Goal: Task Accomplishment & Management: Manage account settings

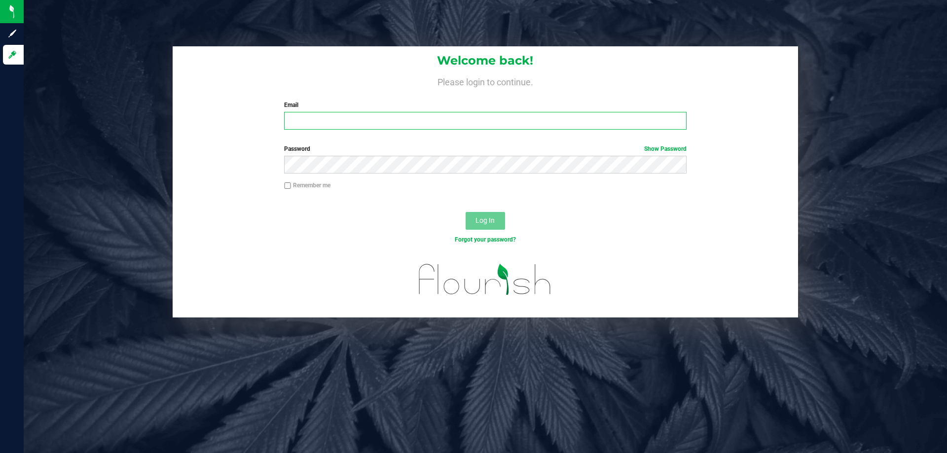
click at [370, 122] on input "Email" at bounding box center [485, 121] width 402 height 18
type input "[EMAIL_ADDRESS][DOMAIN_NAME]"
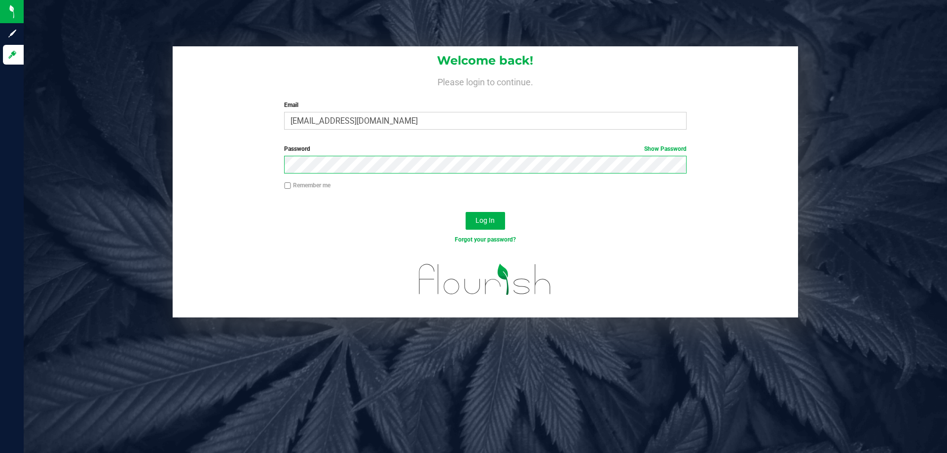
click at [465, 212] on button "Log In" at bounding box center [484, 221] width 39 height 18
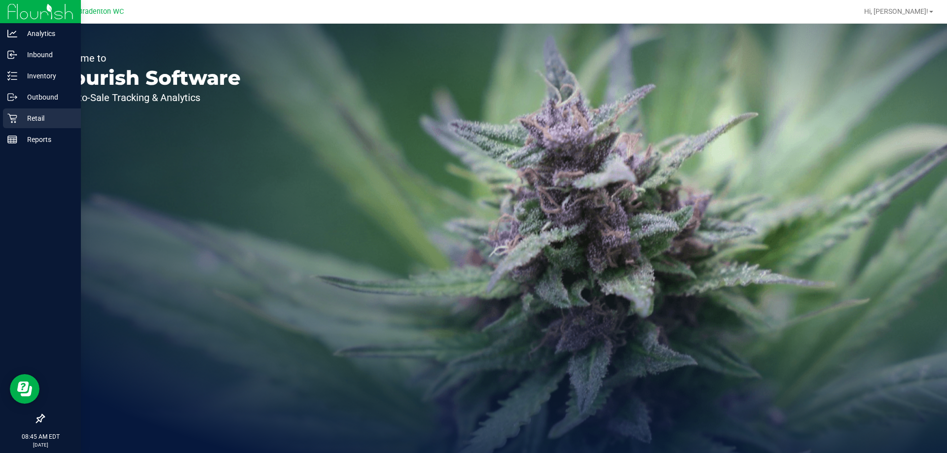
click at [31, 117] on p "Retail" at bounding box center [46, 118] width 59 height 12
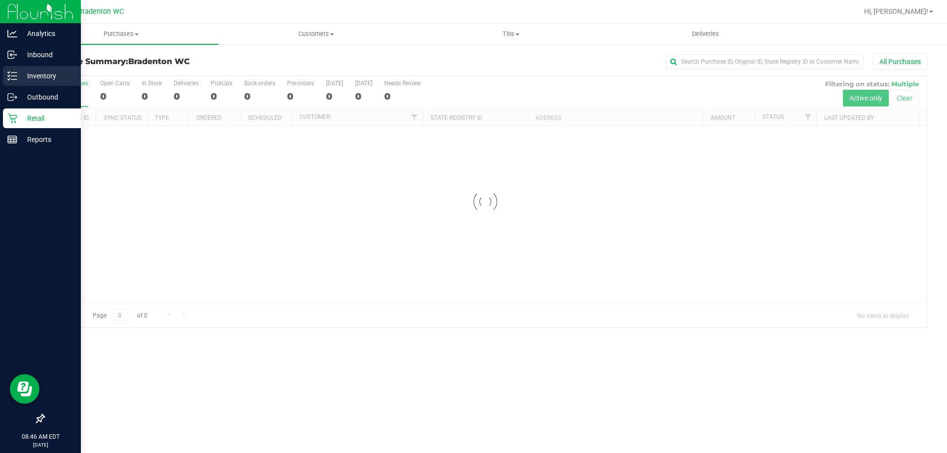
click at [35, 78] on p "Inventory" at bounding box center [46, 76] width 59 height 12
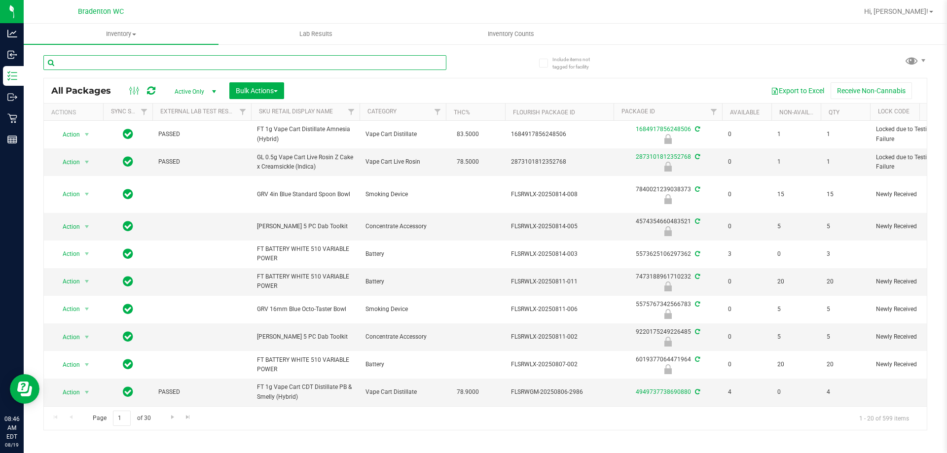
click at [198, 66] on input "text" at bounding box center [244, 62] width 403 height 15
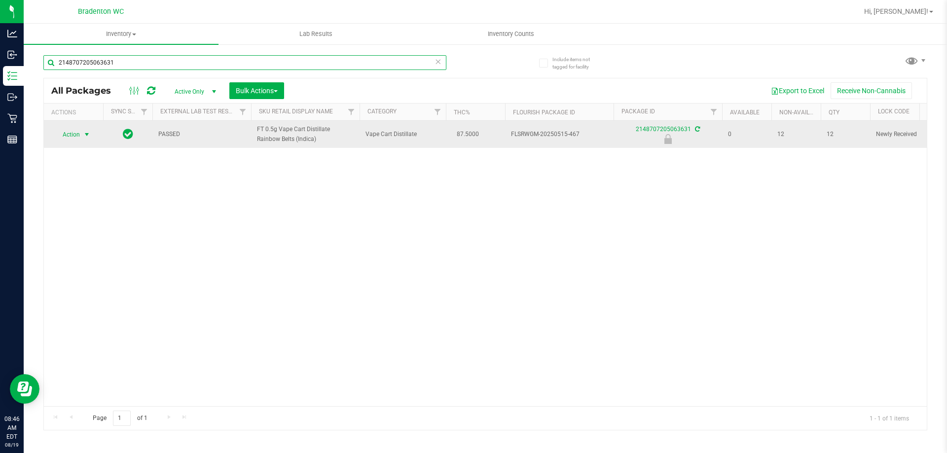
type input "2148707205063631"
click at [76, 131] on span "Action" at bounding box center [67, 135] width 27 height 14
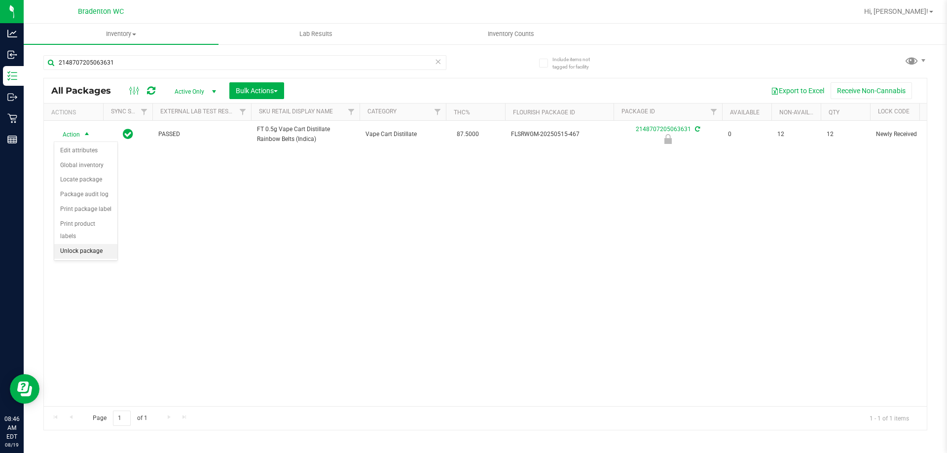
click at [86, 244] on li "Unlock package" at bounding box center [85, 251] width 63 height 15
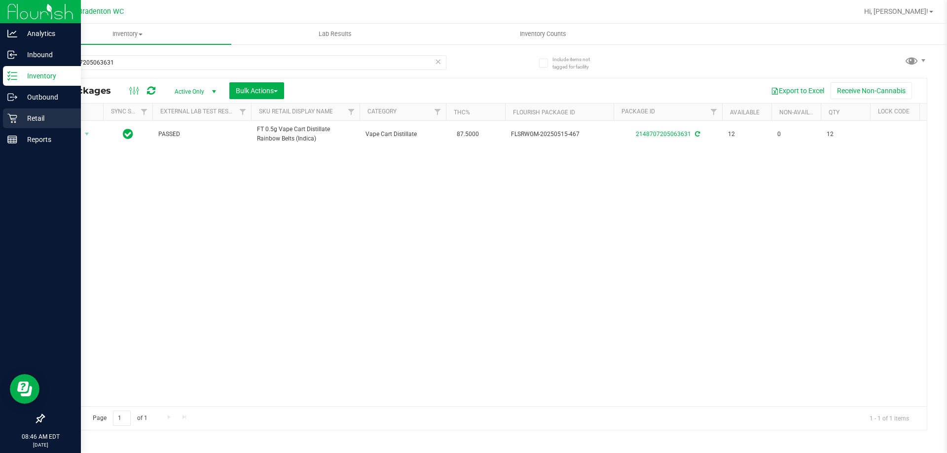
click at [28, 115] on p "Retail" at bounding box center [46, 118] width 59 height 12
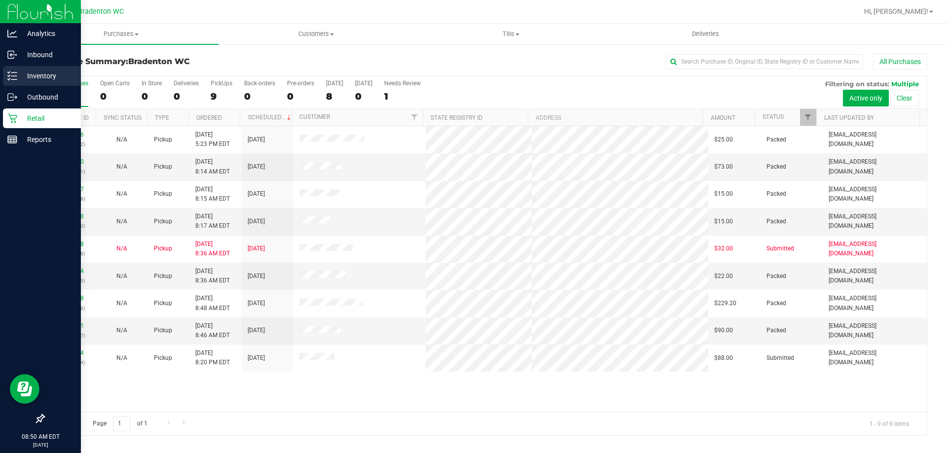
click at [22, 70] on div "Inventory" at bounding box center [42, 76] width 78 height 20
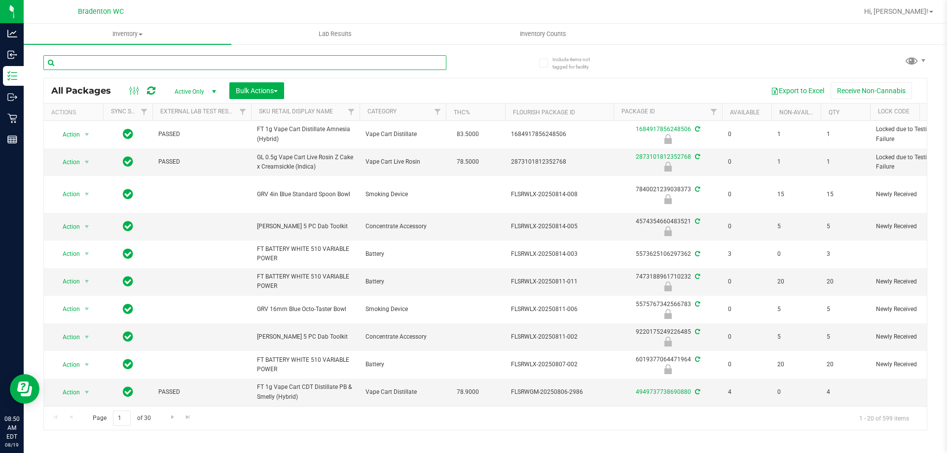
click at [138, 63] on input "text" at bounding box center [244, 62] width 403 height 15
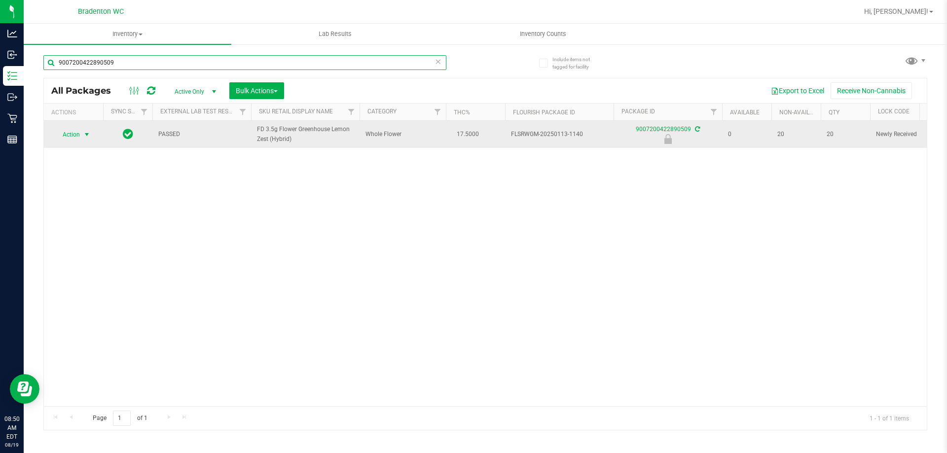
type input "9007200422890509"
click at [80, 138] on span "Action" at bounding box center [67, 135] width 27 height 14
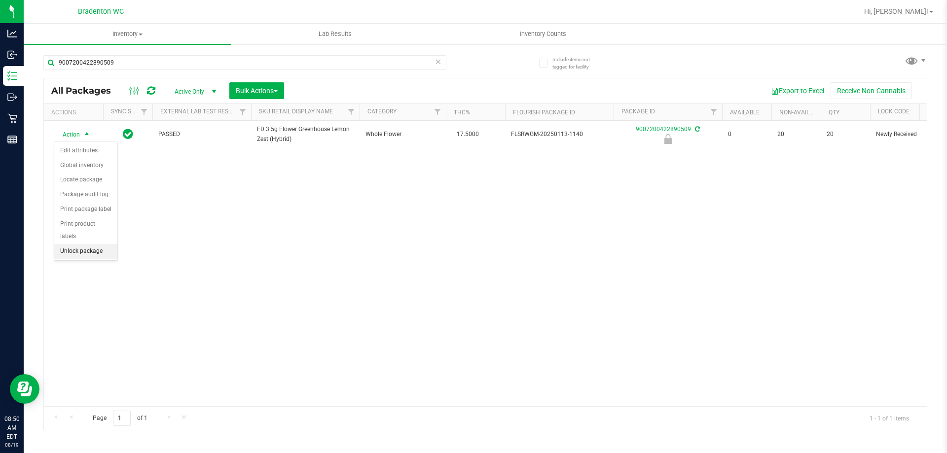
click at [78, 244] on li "Unlock package" at bounding box center [85, 251] width 63 height 15
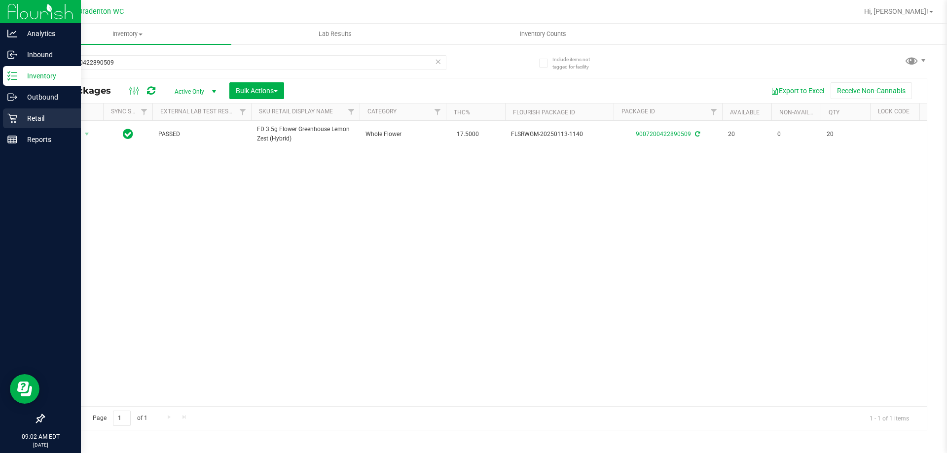
click at [12, 118] on icon at bounding box center [12, 118] width 10 height 10
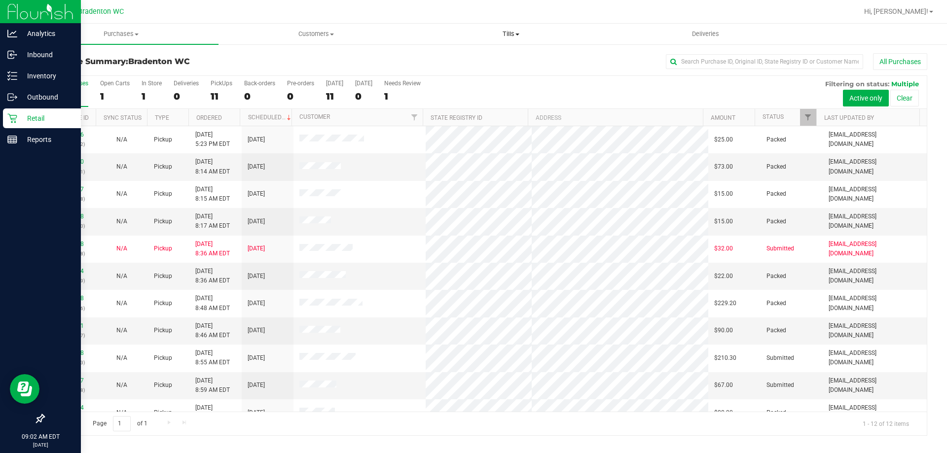
click at [517, 34] on span at bounding box center [517, 35] width 4 height 2
click at [439, 58] on span "Manage tills" at bounding box center [446, 59] width 67 height 8
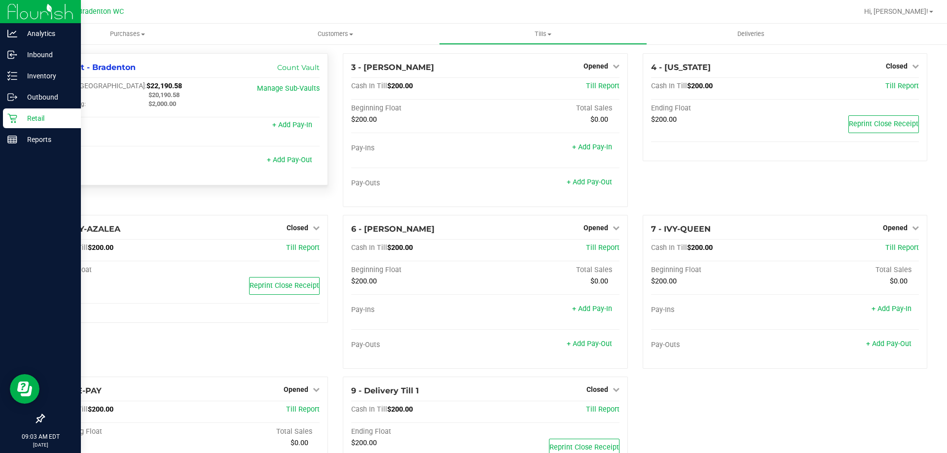
click at [104, 99] on div "Main:" at bounding box center [92, 95] width 97 height 9
click at [63, 77] on p "Inventory" at bounding box center [46, 76] width 59 height 12
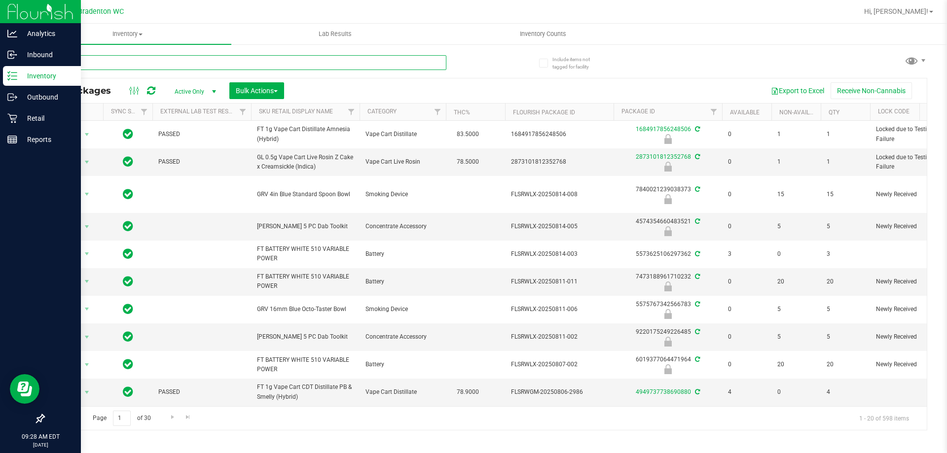
click at [104, 59] on input "text" at bounding box center [244, 62] width 403 height 15
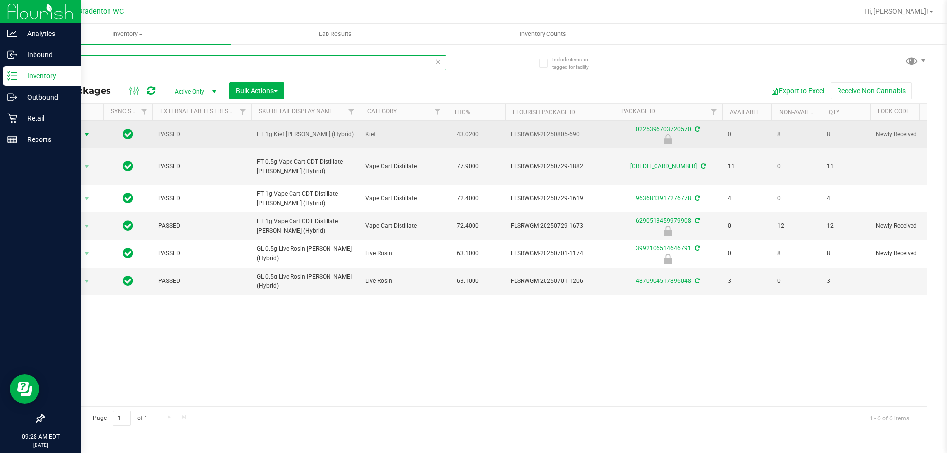
type input "ddf"
click at [69, 134] on span "Action" at bounding box center [67, 135] width 27 height 14
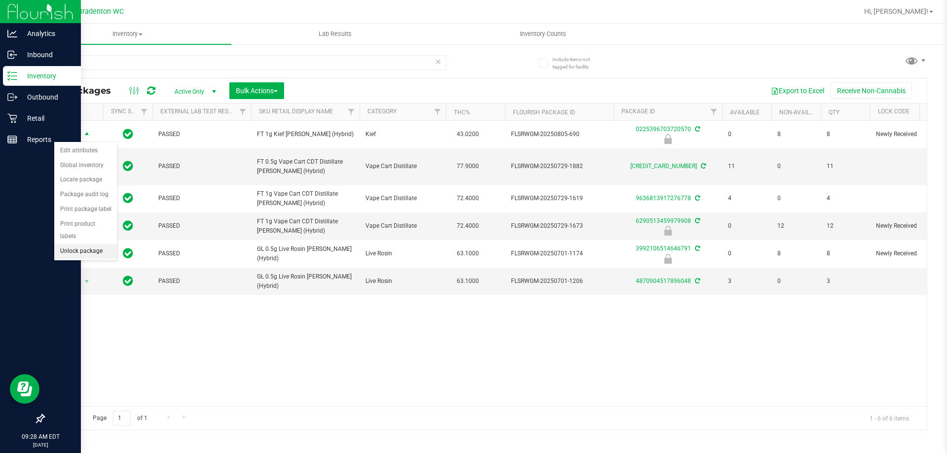
click at [72, 244] on li "Unlock package" at bounding box center [85, 251] width 63 height 15
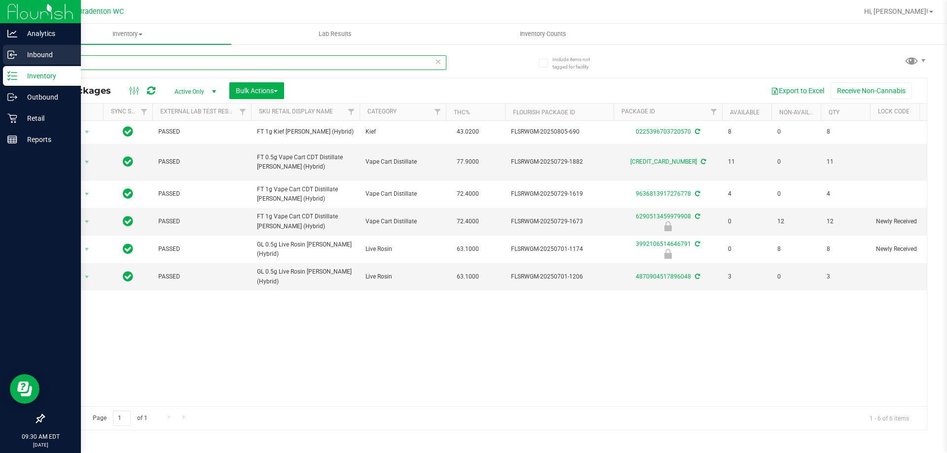
drag, startPoint x: 83, startPoint y: 61, endPoint x: 0, endPoint y: 57, distance: 82.9
click at [0, 57] on div "Analytics Inbound Inventory Outbound Retail Reports 09:30 AM EDT [DATE] 08/19 B…" at bounding box center [473, 226] width 947 height 453
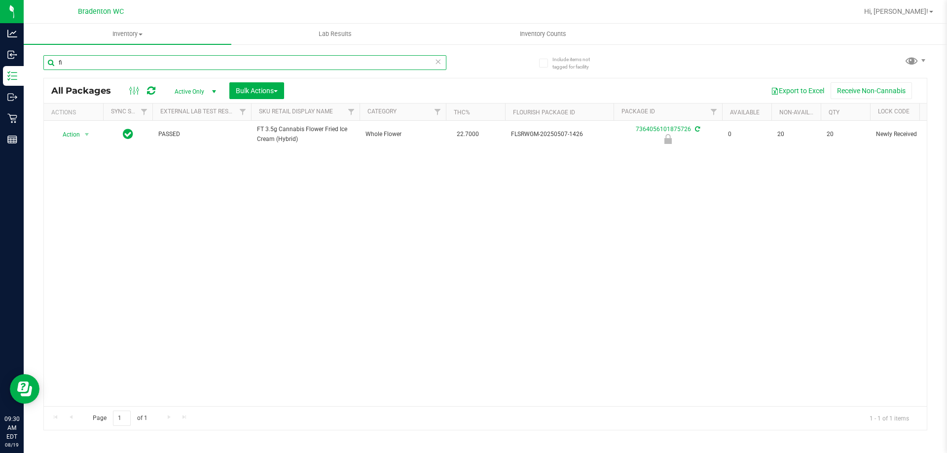
type input "f"
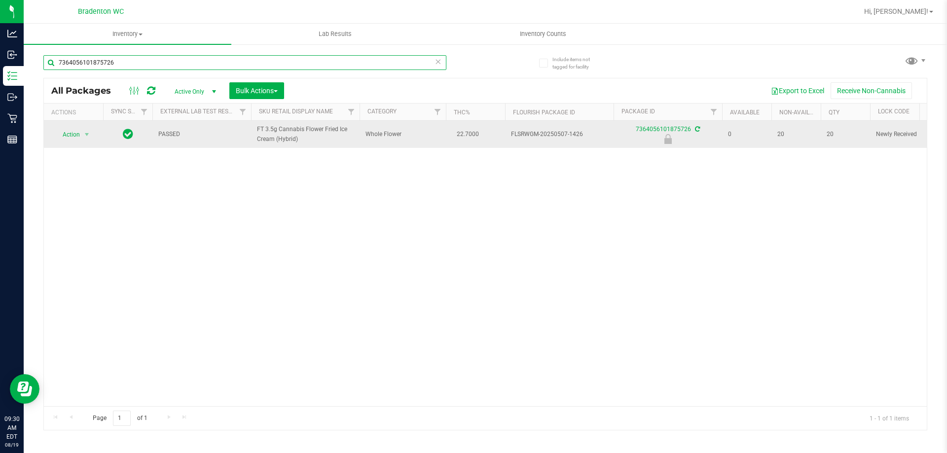
type input "7364056101875726"
click at [71, 134] on span "Action" at bounding box center [67, 135] width 27 height 14
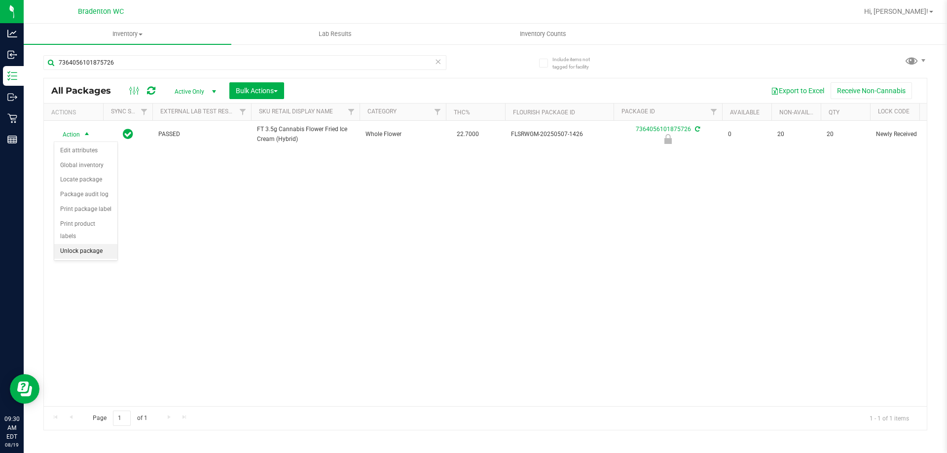
click at [66, 244] on li "Unlock package" at bounding box center [85, 251] width 63 height 15
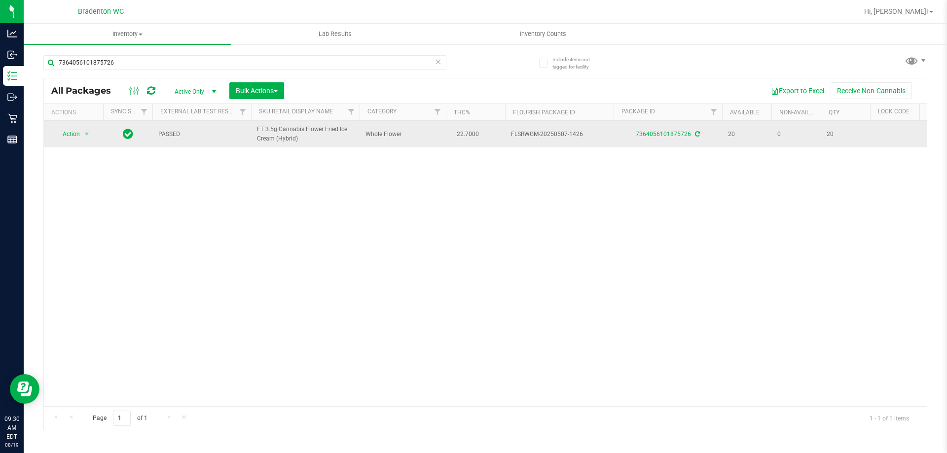
click at [72, 135] on span "Action" at bounding box center [67, 134] width 27 height 14
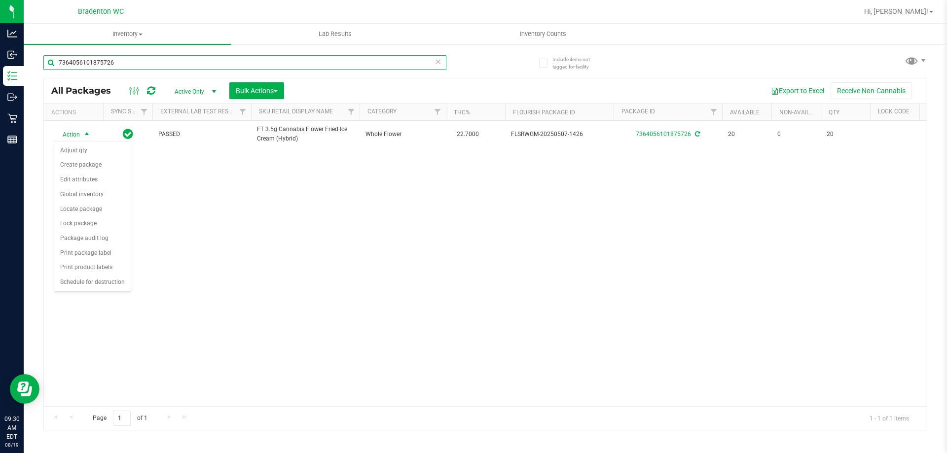
click at [132, 62] on input "7364056101875726" at bounding box center [244, 62] width 403 height 15
type input "7"
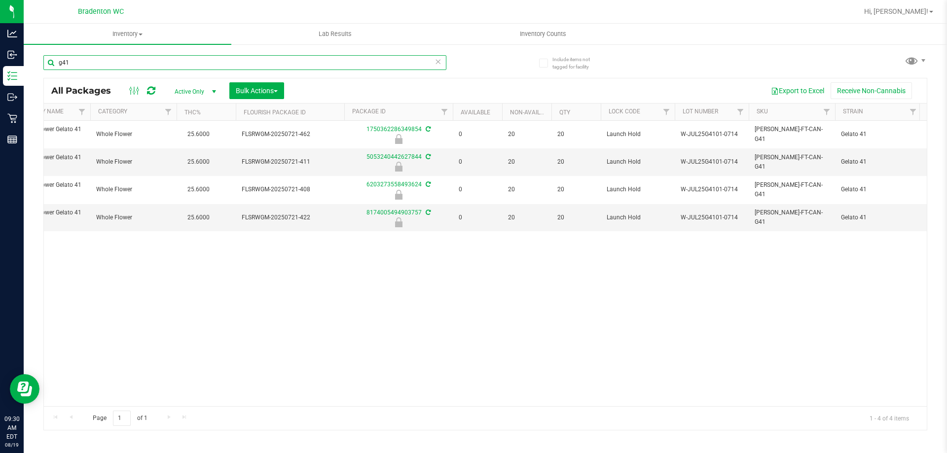
scroll to position [0, 333]
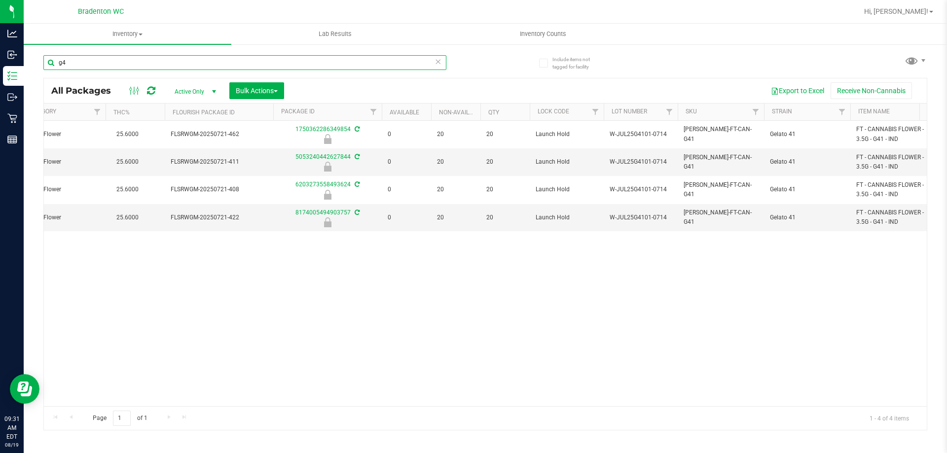
type input "g"
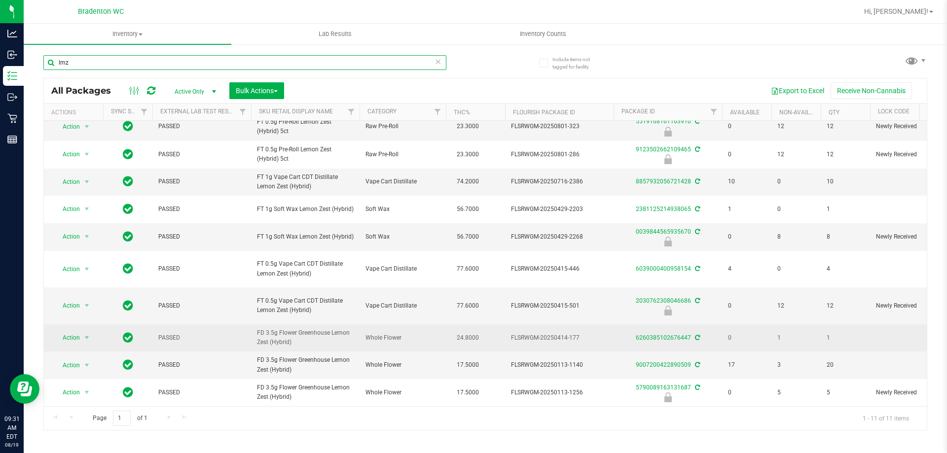
type input "lmz"
drag, startPoint x: 299, startPoint y: 332, endPoint x: 235, endPoint y: 330, distance: 63.6
copy tr "FD 3.5g Flower Greenhouse Lemon Zest (Hybrid)"
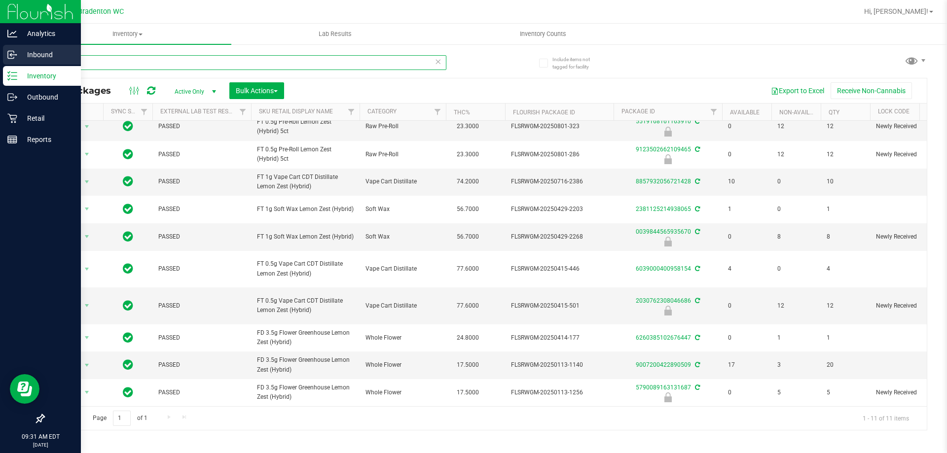
drag, startPoint x: 130, startPoint y: 59, endPoint x: 23, endPoint y: 64, distance: 107.1
click at [34, 70] on div "Include items not tagged for facility lmz All Packages Active Only Active Only …" at bounding box center [485, 193] width 923 height 301
paste input "FD 3.5g Flower Greenhouse Lemon Zest (Hybrid)"
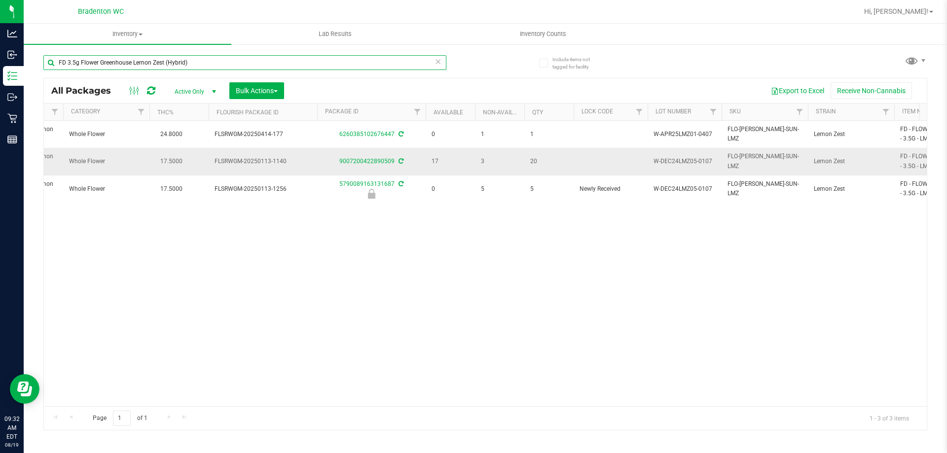
scroll to position [0, 383]
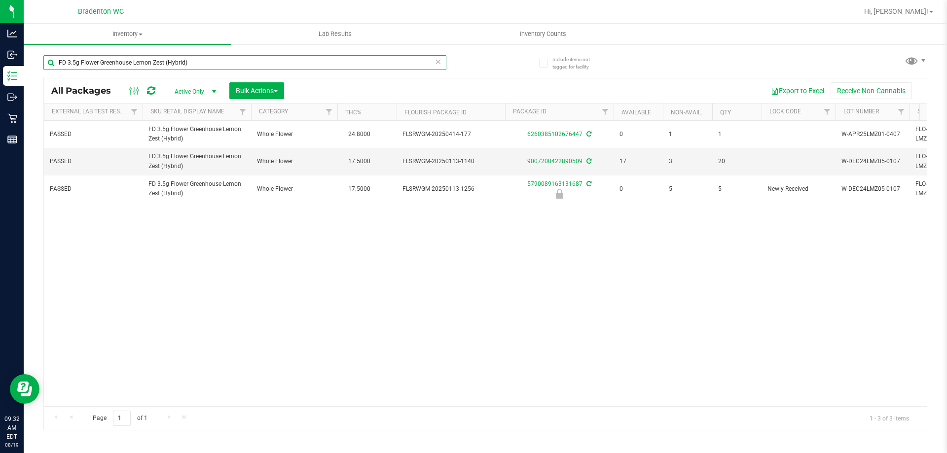
type input "FD 3.5g Flower Greenhouse Lemon Zest (Hybrid)"
click at [388, 218] on div "Action Action Adjust qty Create package Edit attributes Global inventory Locate…" at bounding box center [485, 263] width 883 height 285
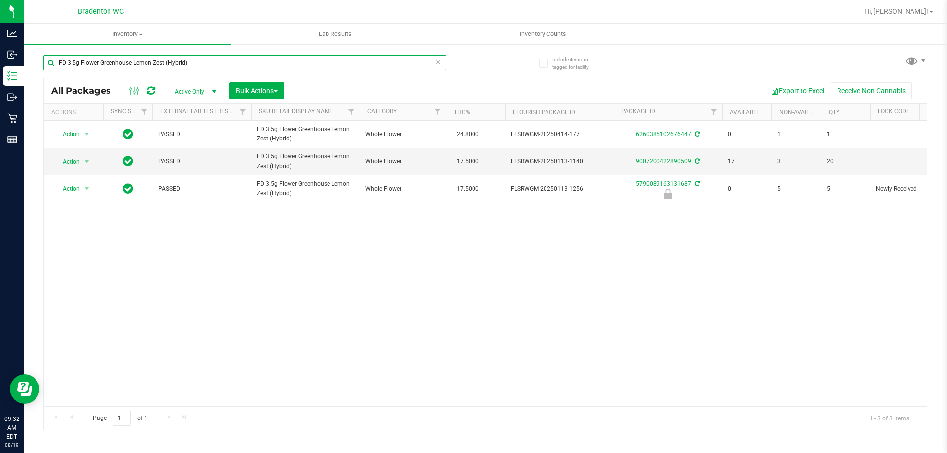
click at [222, 62] on input "FD 3.5g Flower Greenhouse Lemon Zest (Hybrid)" at bounding box center [244, 62] width 403 height 15
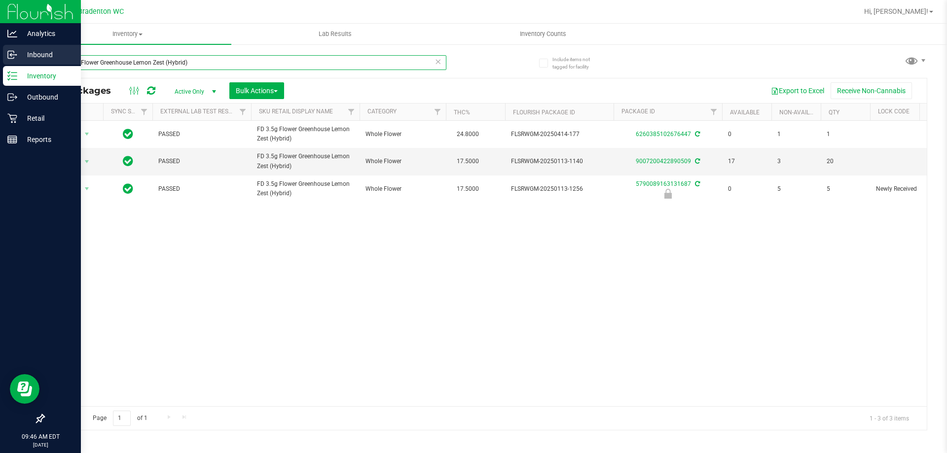
drag, startPoint x: 246, startPoint y: 66, endPoint x: 0, endPoint y: 66, distance: 246.0
click at [0, 66] on div "Analytics Inbound Inventory Outbound Retail Reports 09:46 AM EDT [DATE] 08/19 B…" at bounding box center [473, 226] width 947 height 453
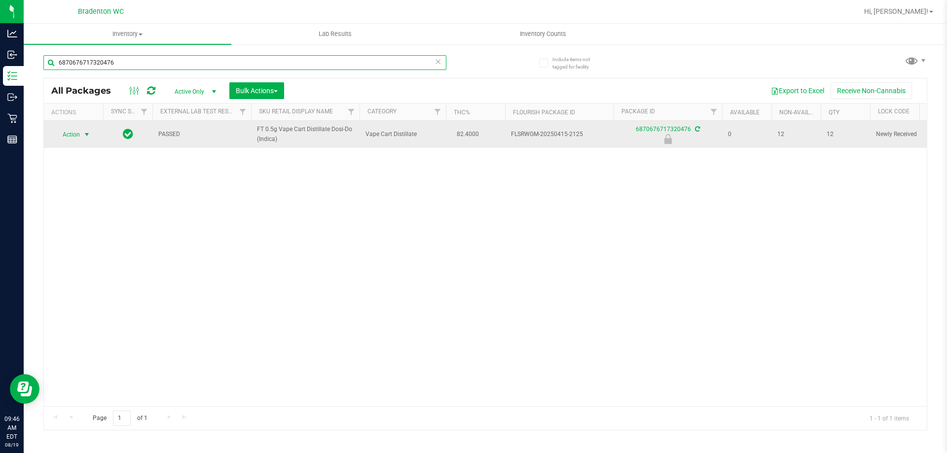
type input "6870676717320476"
click at [66, 135] on span "Action" at bounding box center [67, 135] width 27 height 14
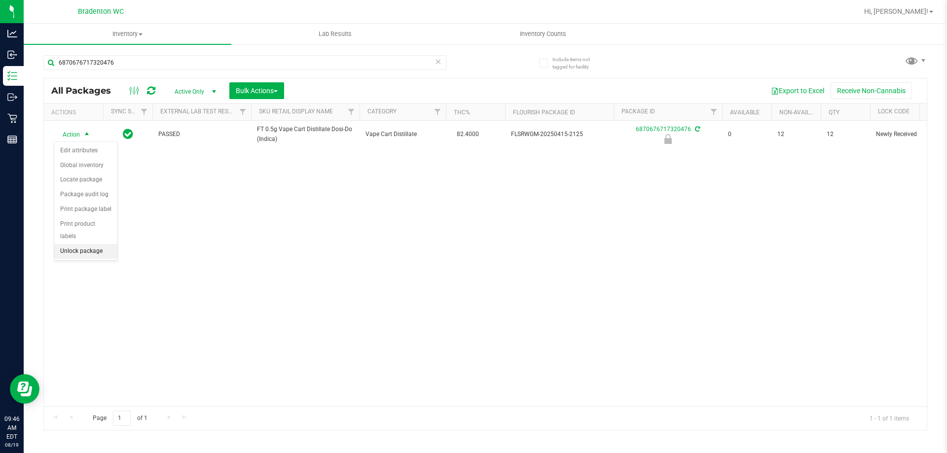
click at [71, 244] on li "Unlock package" at bounding box center [85, 251] width 63 height 15
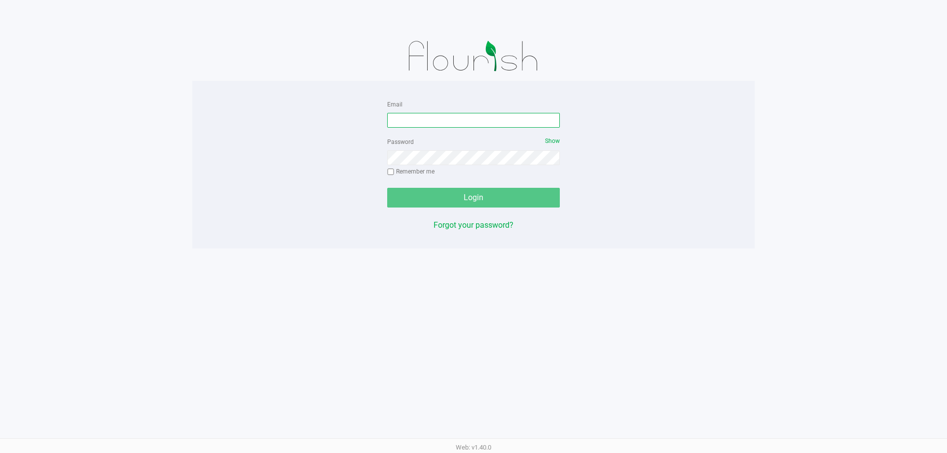
click at [448, 122] on input "Email" at bounding box center [473, 120] width 173 height 15
type input "[EMAIL_ADDRESS][DOMAIN_NAME]"
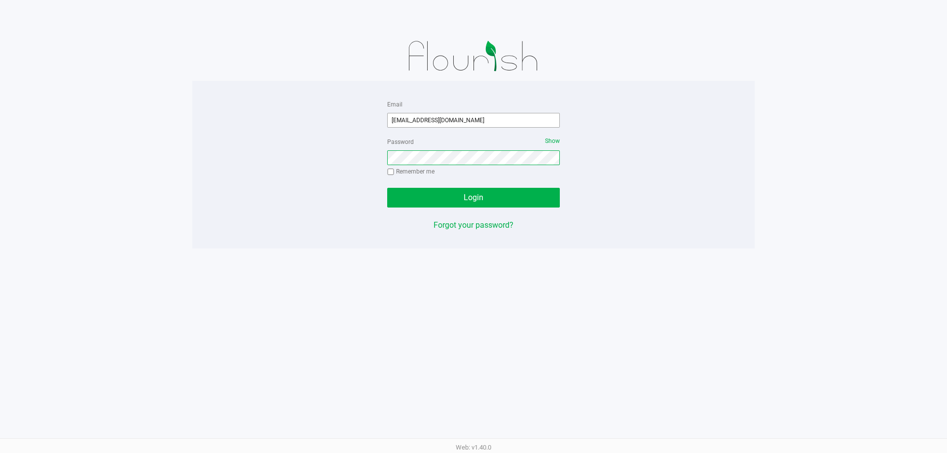
click at [387, 188] on button "Login" at bounding box center [473, 198] width 173 height 20
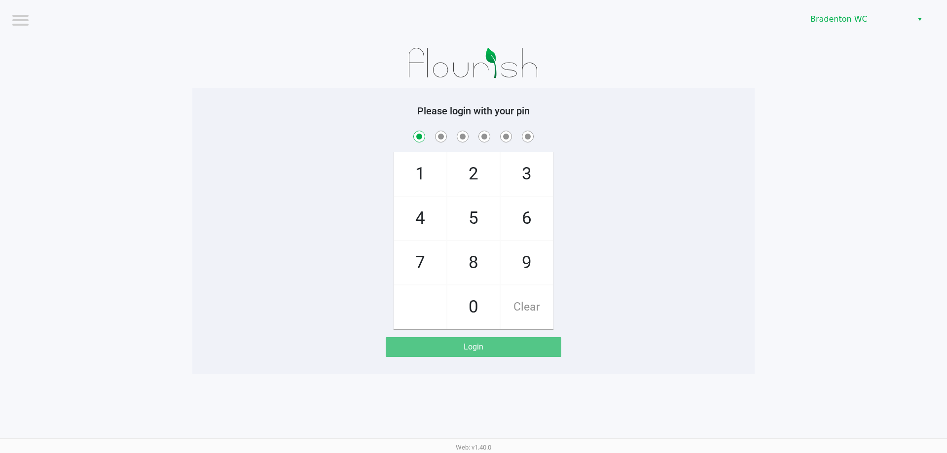
checkbox input "true"
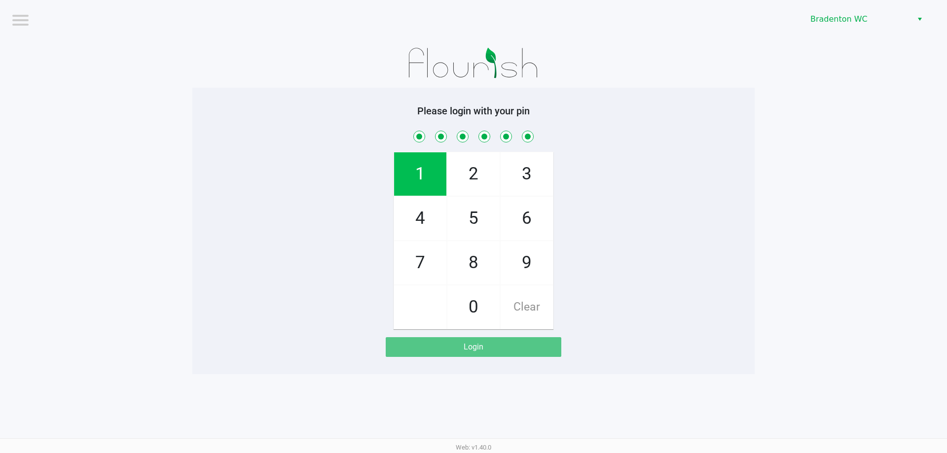
checkbox input "true"
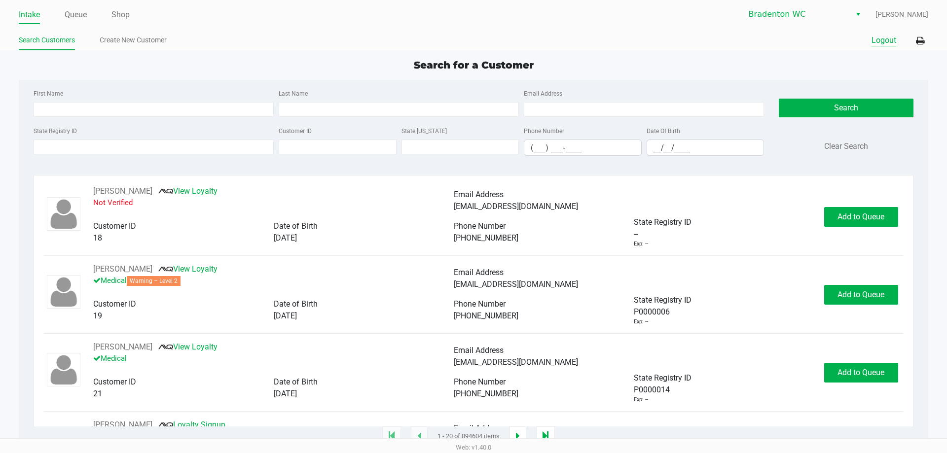
click at [881, 41] on button "Logout" at bounding box center [883, 41] width 25 height 12
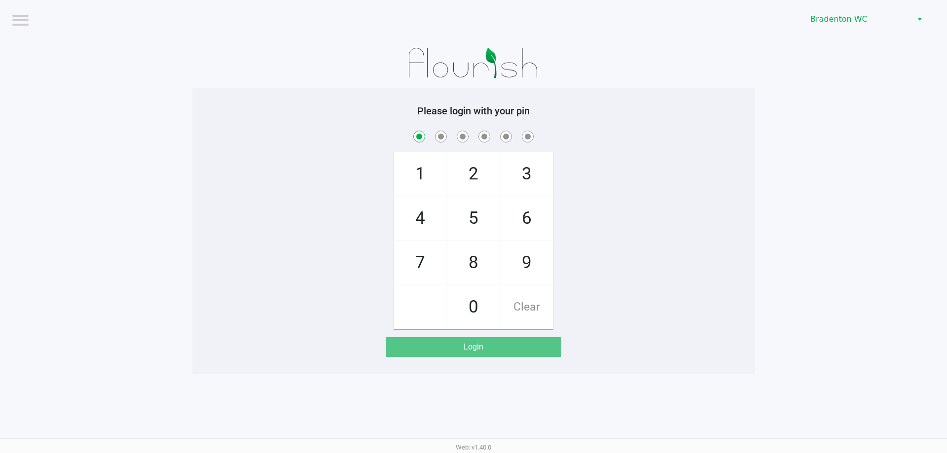
checkbox input "true"
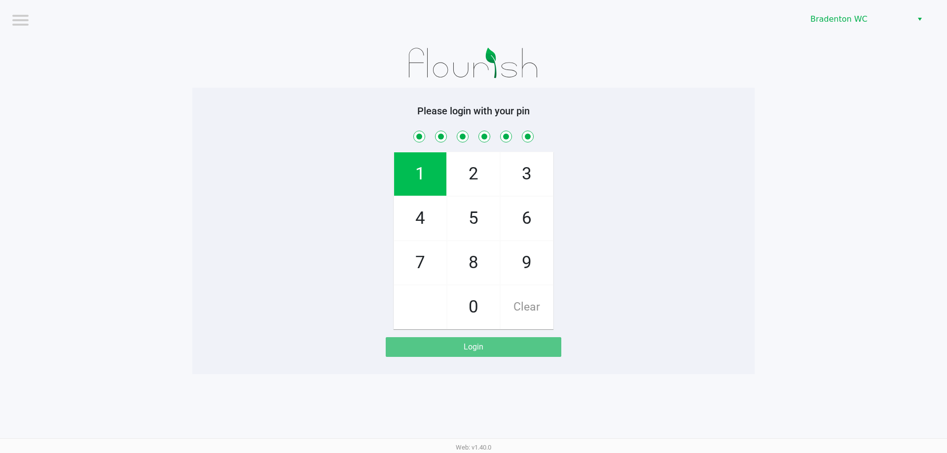
checkbox input "true"
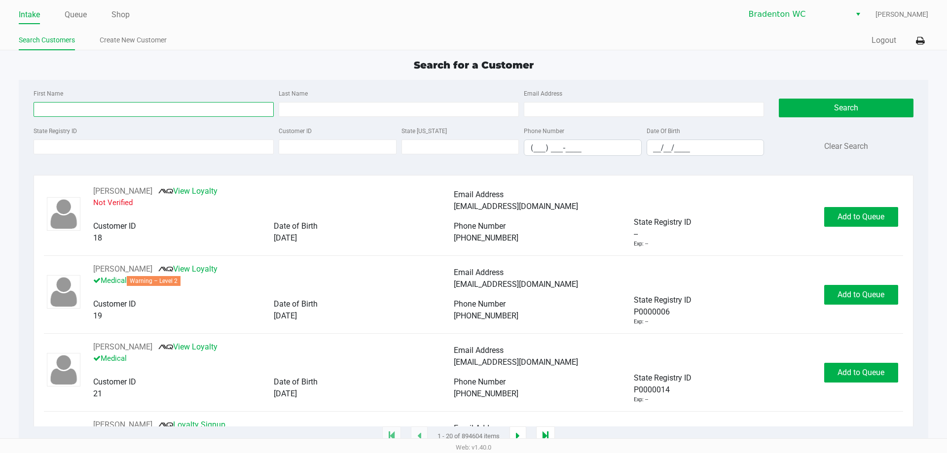
click at [111, 109] on input "First Name" at bounding box center [154, 109] width 240 height 15
type input "marley"
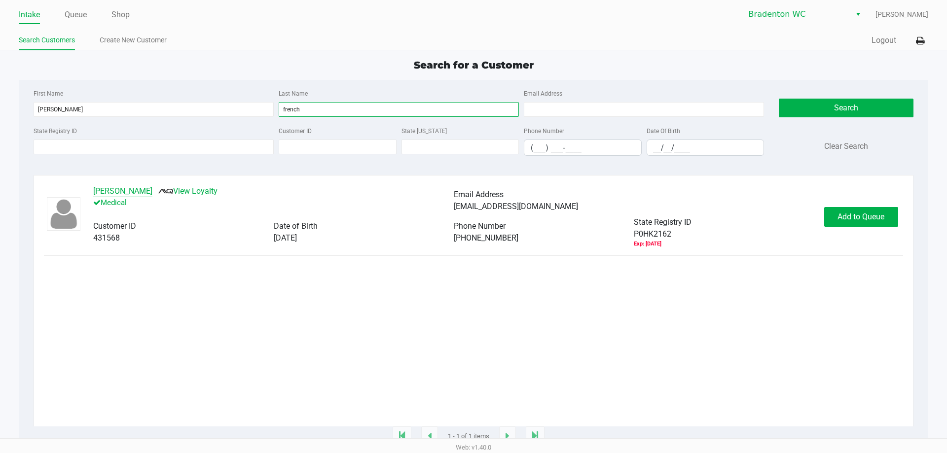
type input "french"
click at [106, 190] on button "Marley French" at bounding box center [122, 191] width 59 height 12
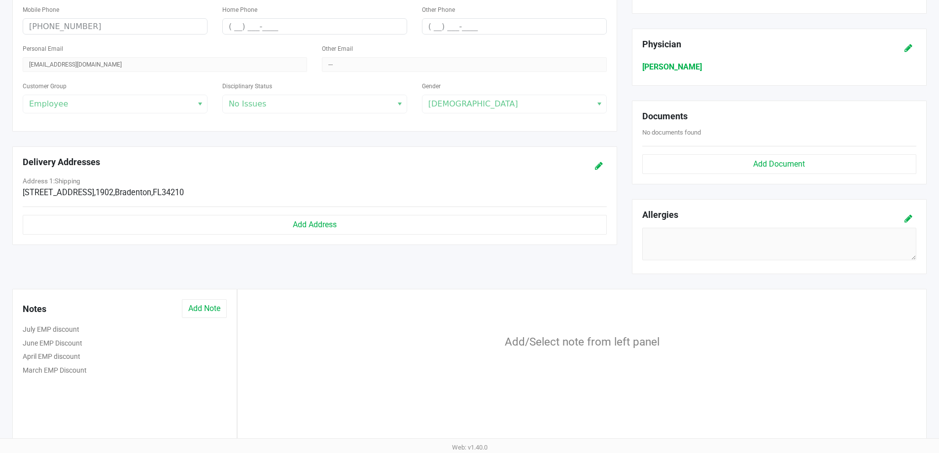
scroll to position [297, 0]
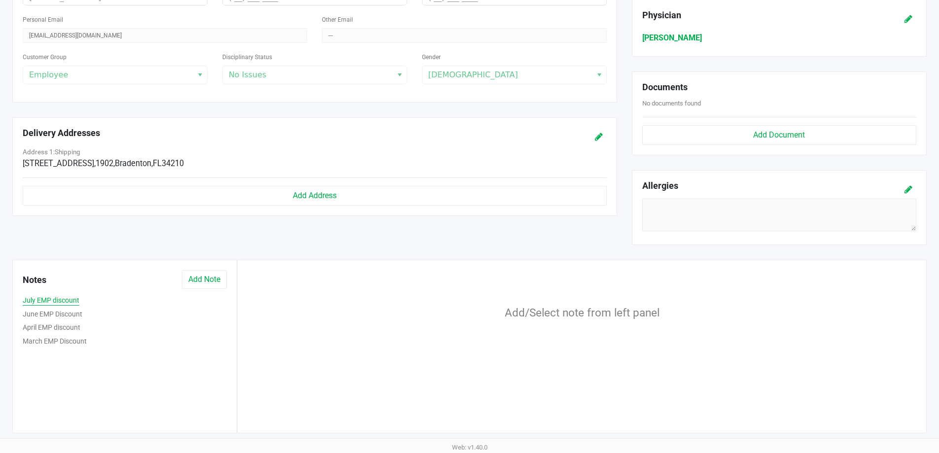
click at [58, 302] on button "July EMP discount" at bounding box center [51, 300] width 57 height 10
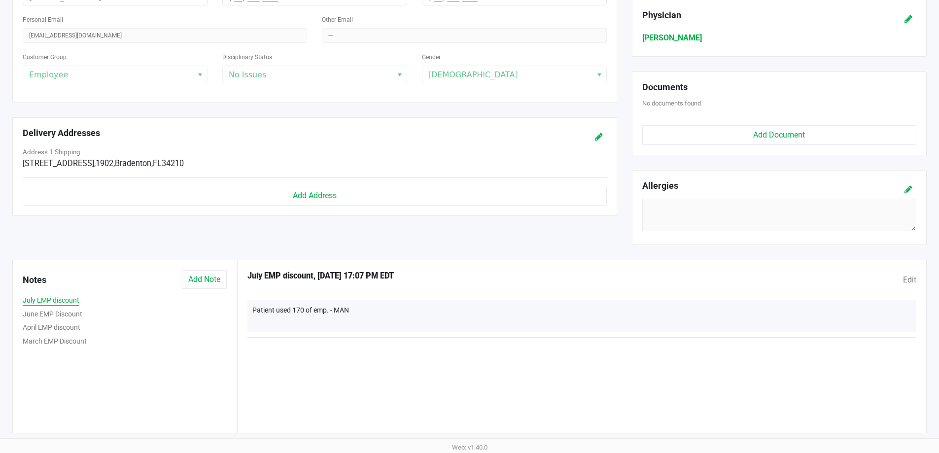
click at [69, 317] on button "June EMP Discount" at bounding box center [53, 314] width 60 height 10
click at [50, 324] on button "April EMP discount" at bounding box center [52, 327] width 58 height 10
click at [46, 300] on button "July EMP discount" at bounding box center [51, 300] width 57 height 10
click at [63, 314] on button "June EMP Discount" at bounding box center [53, 314] width 60 height 10
click at [62, 336] on button "March EMP Discount" at bounding box center [55, 341] width 64 height 10
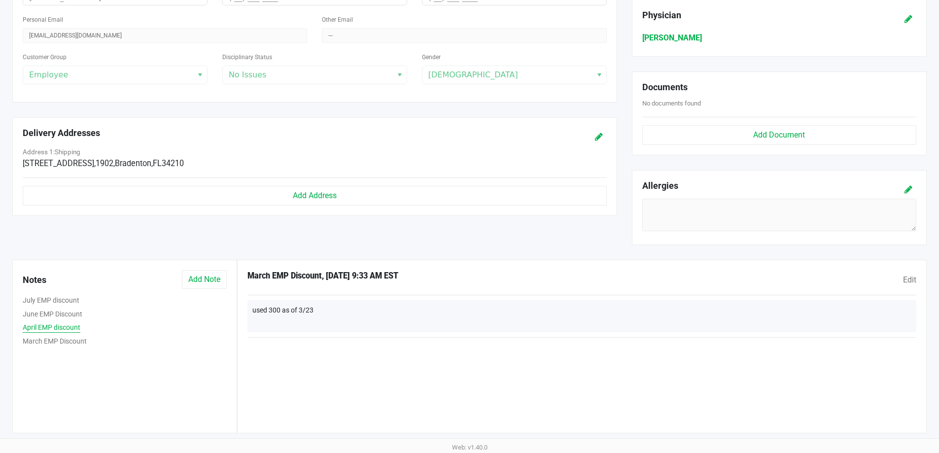
click at [60, 326] on button "April EMP discount" at bounding box center [52, 327] width 58 height 10
click at [76, 298] on button "July EMP discount" at bounding box center [51, 300] width 57 height 10
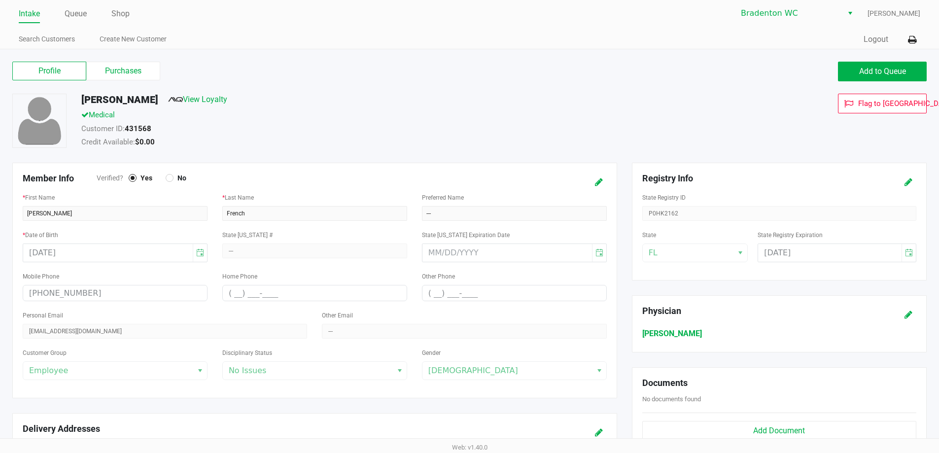
scroll to position [0, 0]
click at [113, 69] on label "Purchases" at bounding box center [123, 72] width 74 height 19
click at [0, 0] on 1 "Purchases" at bounding box center [0, 0] width 0 height 0
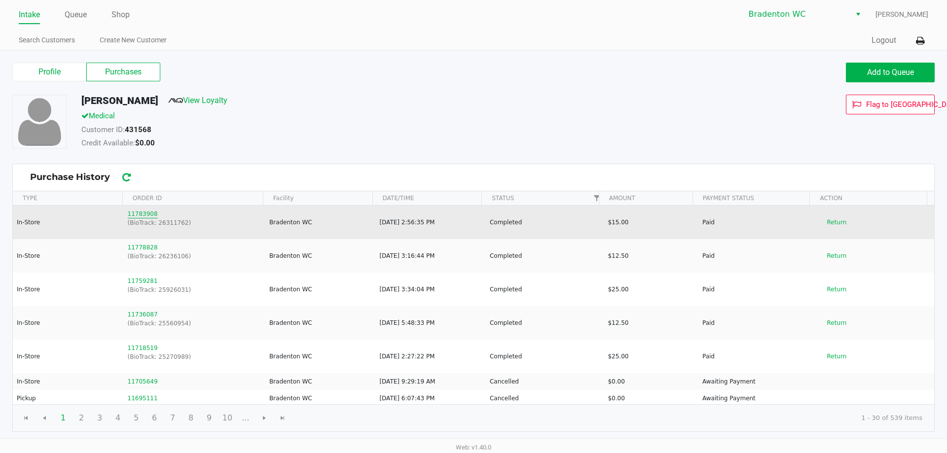
click at [144, 213] on button "11783908" at bounding box center [143, 214] width 30 height 9
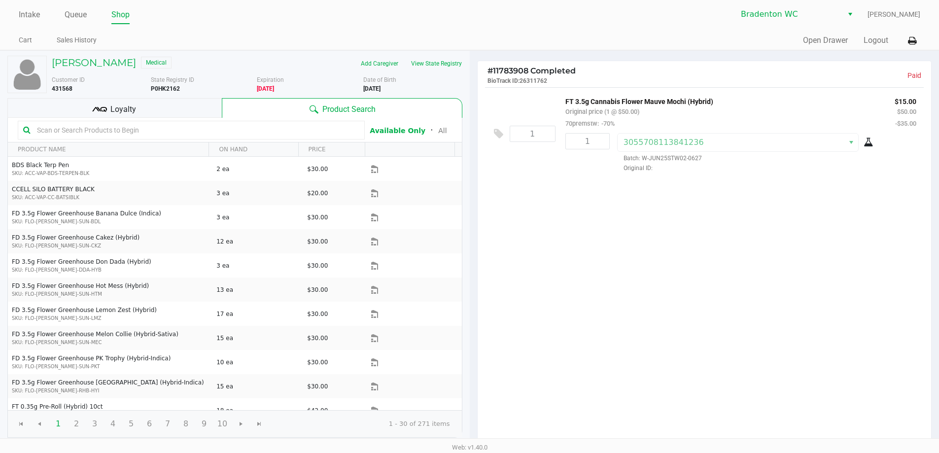
drag, startPoint x: 624, startPoint y: 127, endPoint x: 621, endPoint y: 121, distance: 6.8
click at [621, 121] on div "FT 3.5g Cannabis Flower Mauve Mochi (Hybrid) Original price (1 @ $50.00) 70prem…" at bounding box center [722, 112] width 329 height 34
click at [547, 232] on div "1 FT 3.5g Cannabis Flower Mauve Mochi (Hybrid) Original price (1 @ $50.00) 70pr…" at bounding box center [705, 266] width 454 height 358
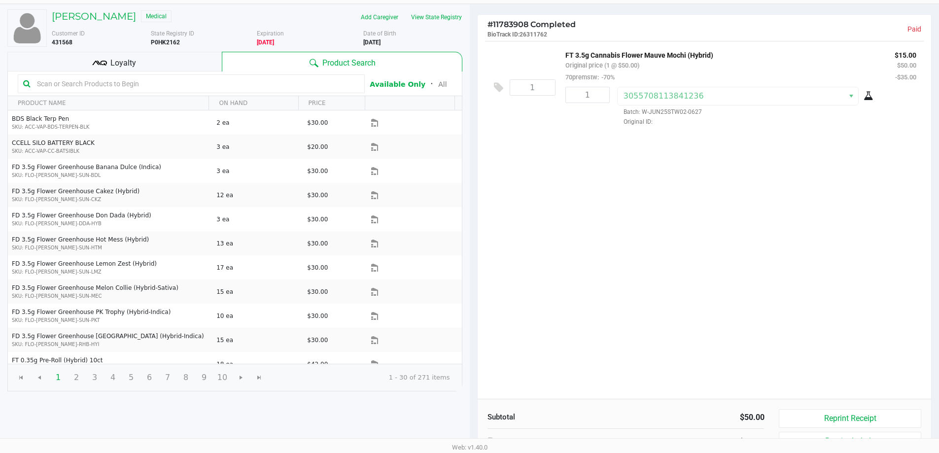
scroll to position [140, 0]
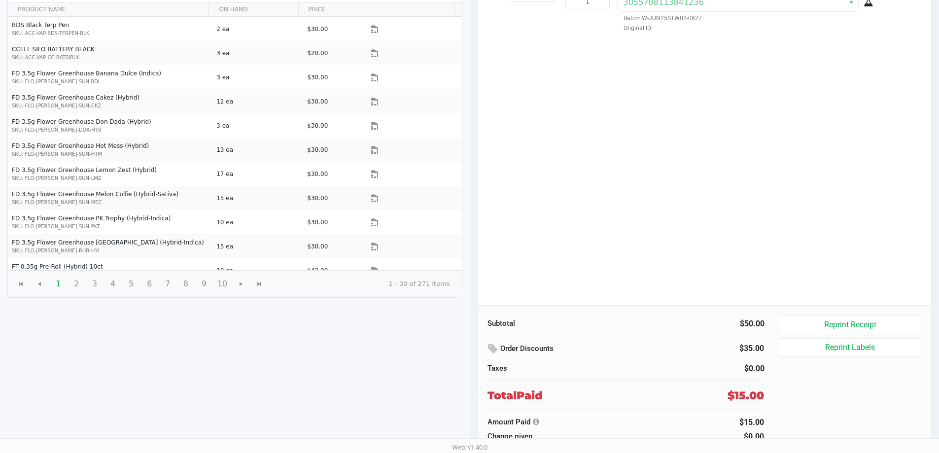
click at [494, 348] on div "Order Discounts" at bounding box center [578, 349] width 180 height 18
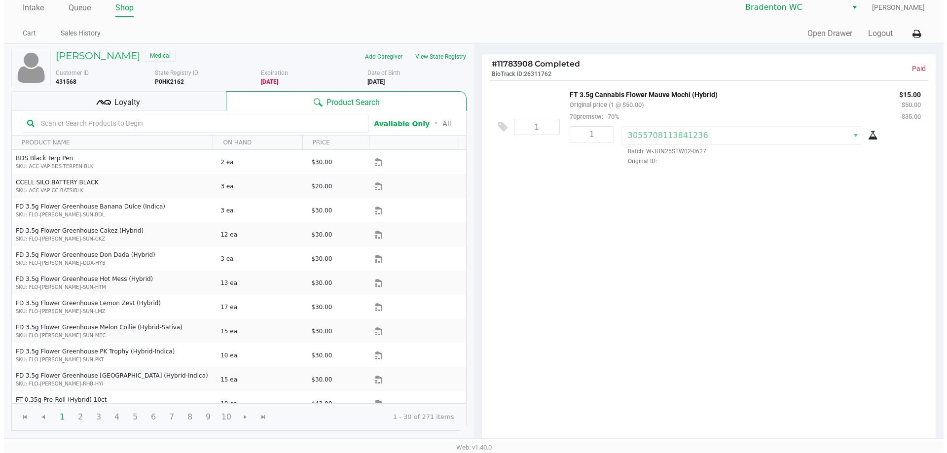
scroll to position [0, 0]
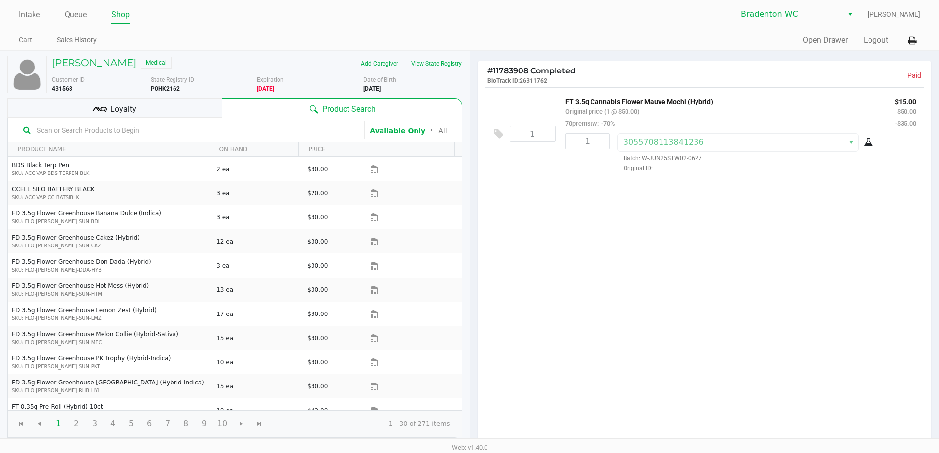
click at [76, 55] on div "Marley French Medical Add Caregiver View State Registry Customer ID 431568 Stat…" at bounding box center [234, 247] width 455 height 392
click at [79, 59] on h5 "Marley French" at bounding box center [94, 63] width 84 height 12
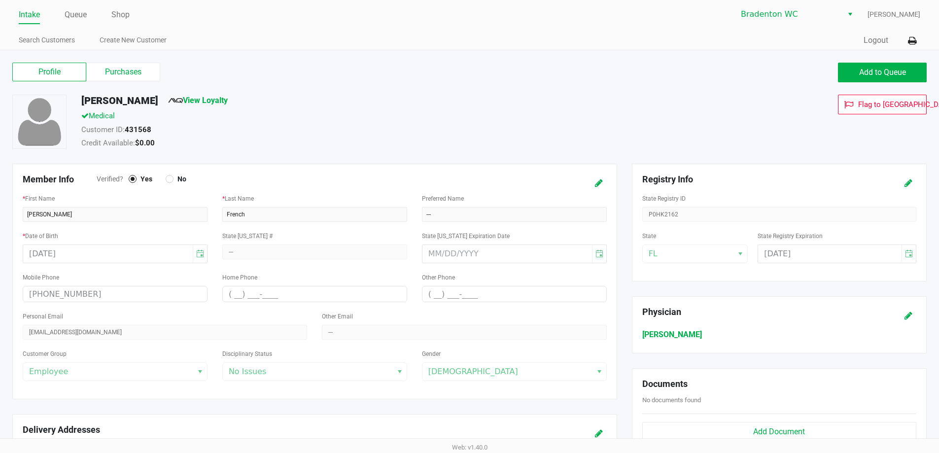
click at [120, 75] on label "Purchases" at bounding box center [123, 72] width 74 height 19
click at [0, 0] on 1 "Purchases" at bounding box center [0, 0] width 0 height 0
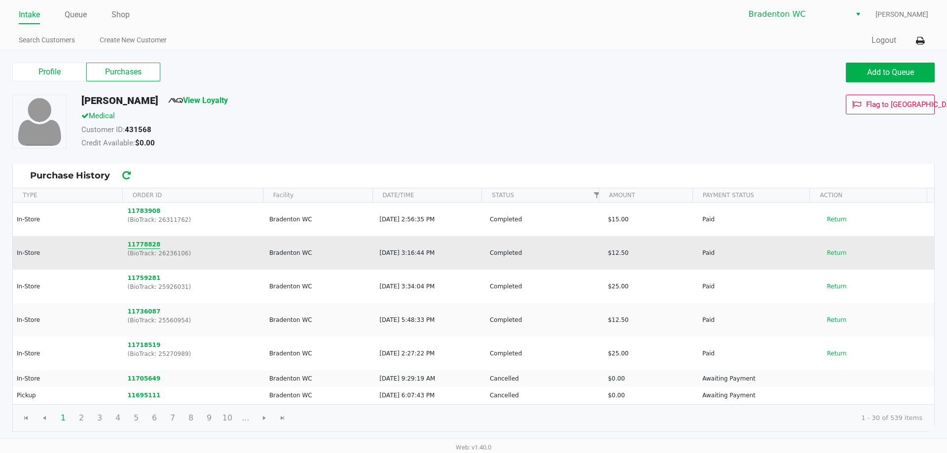
click at [143, 244] on button "11778828" at bounding box center [144, 244] width 33 height 9
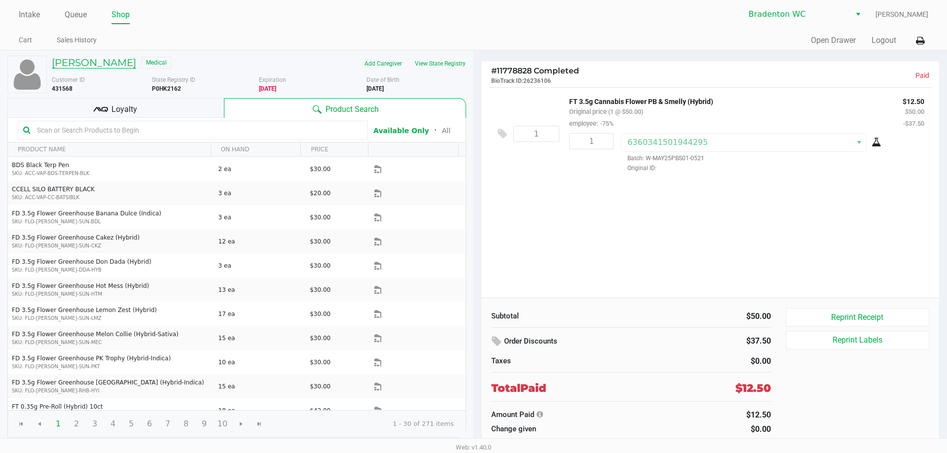
click at [88, 64] on h5 "Marley French" at bounding box center [94, 63] width 84 height 12
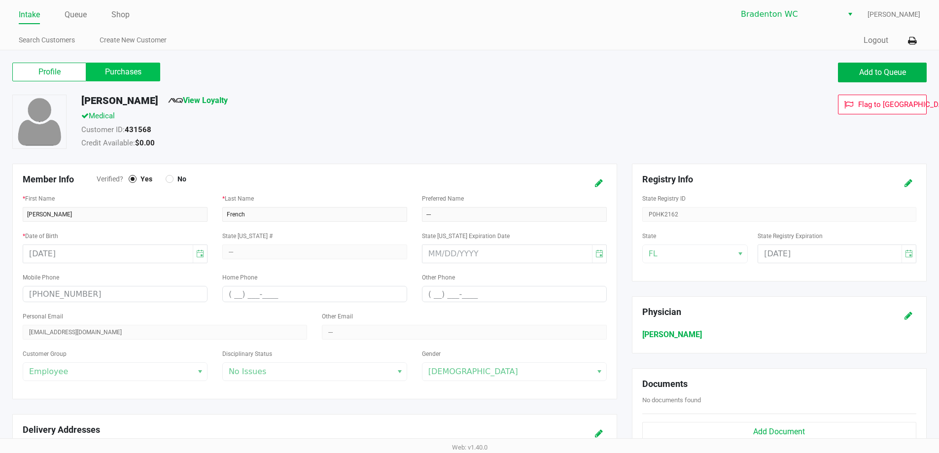
click at [103, 71] on label "Purchases" at bounding box center [123, 72] width 74 height 19
click at [0, 0] on 1 "Purchases" at bounding box center [0, 0] width 0 height 0
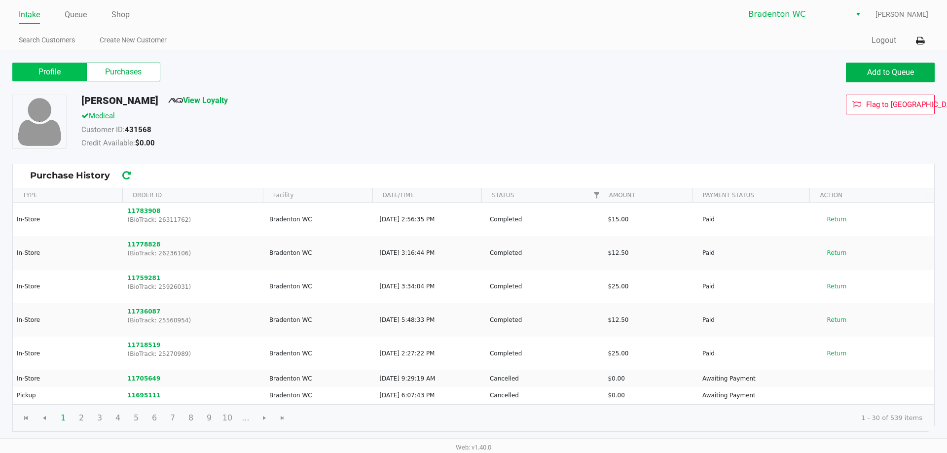
click at [56, 69] on label "Profile" at bounding box center [49, 72] width 74 height 19
click at [0, 0] on 0 "Profile" at bounding box center [0, 0] width 0 height 0
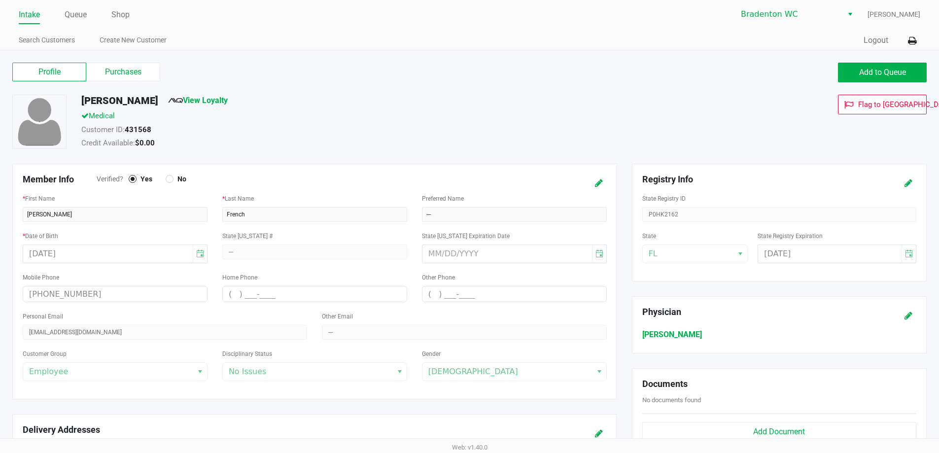
click at [19, 11] on link "Intake" at bounding box center [29, 15] width 21 height 14
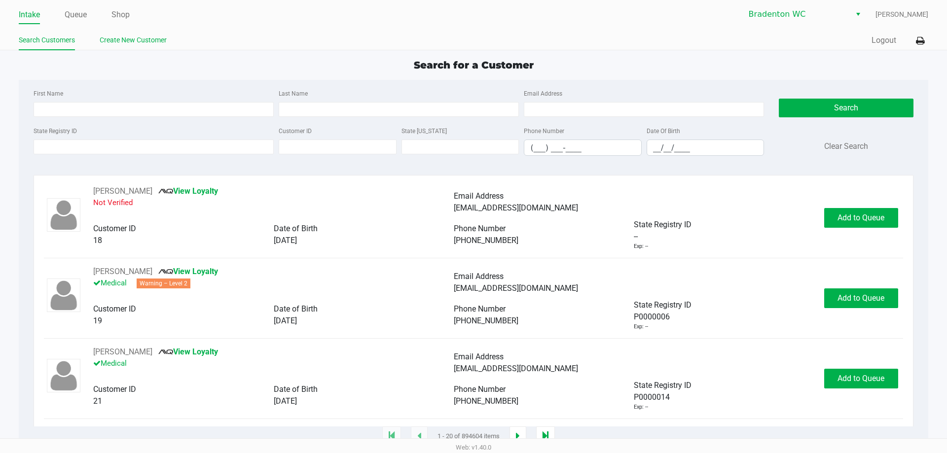
click at [130, 41] on link "Create New Customer" at bounding box center [133, 40] width 67 height 12
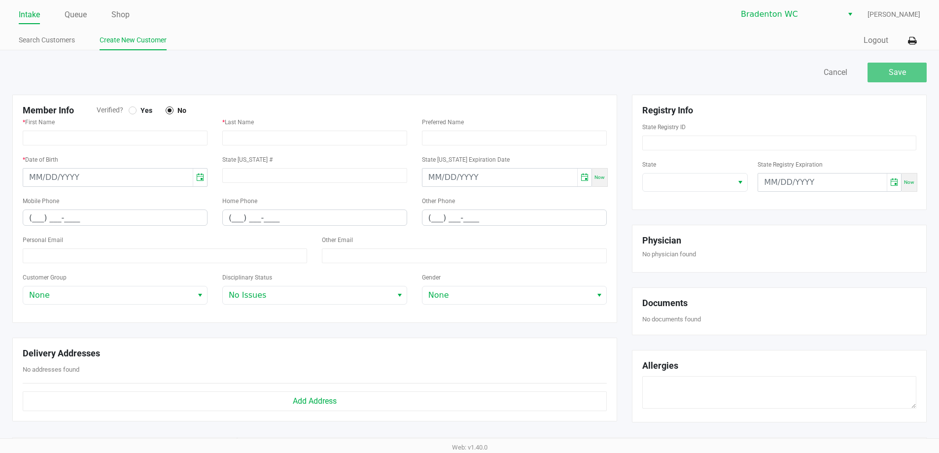
click at [31, 19] on link "Intake" at bounding box center [29, 15] width 21 height 14
